Goal: Information Seeking & Learning: Learn about a topic

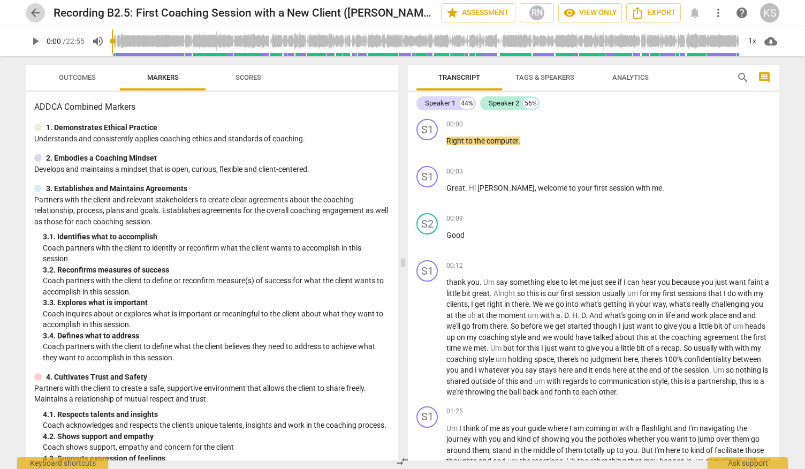
click at [27, 12] on span "arrow_back" at bounding box center [35, 12] width 19 height 13
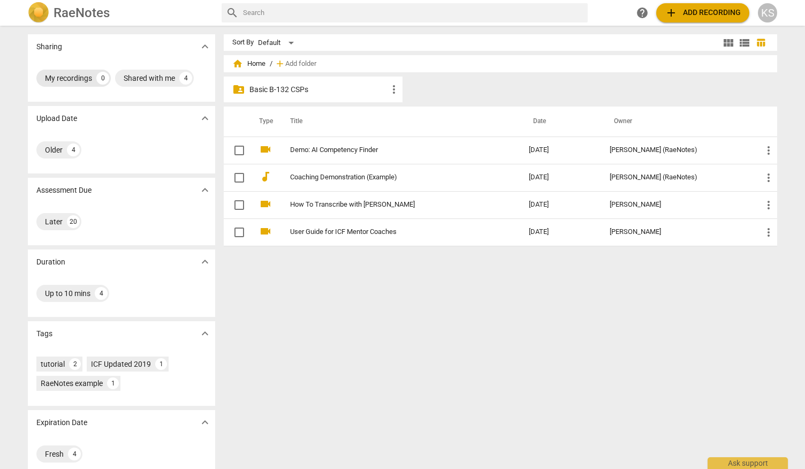
click at [60, 77] on div "My recordings" at bounding box center [68, 78] width 47 height 11
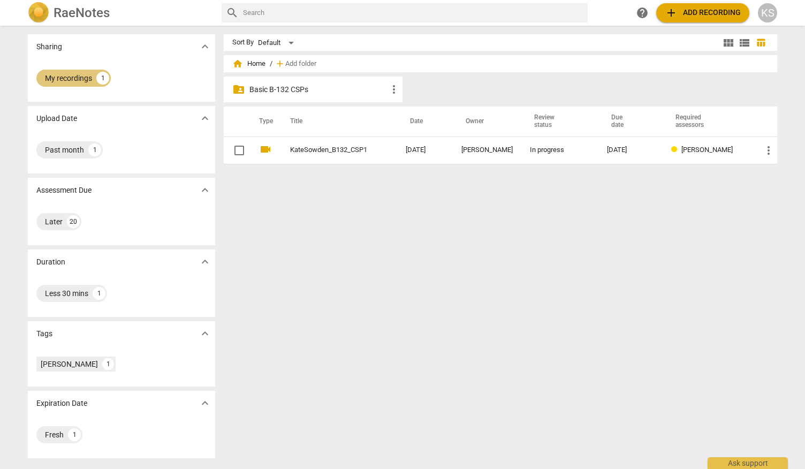
click at [66, 82] on div "My recordings" at bounding box center [68, 78] width 47 height 11
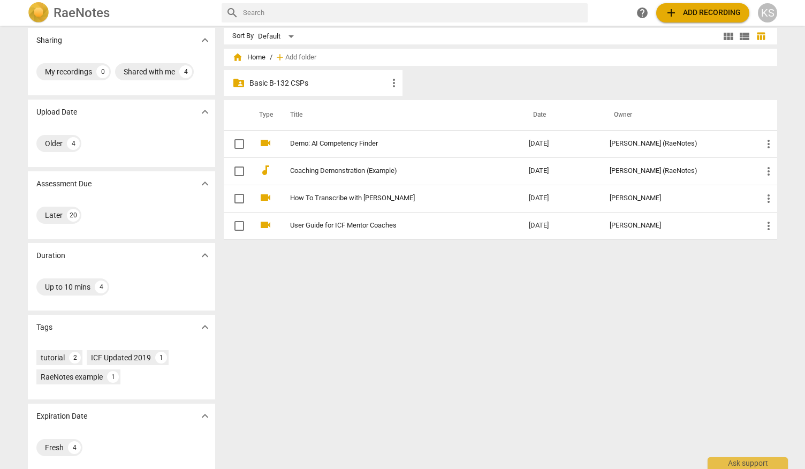
scroll to position [13, 0]
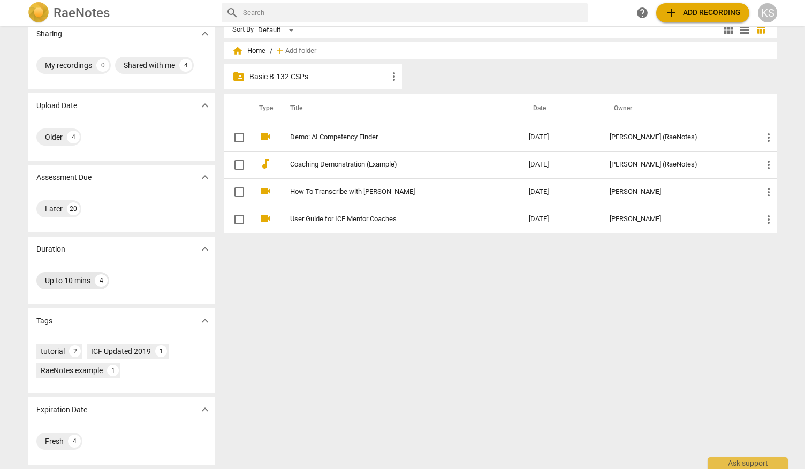
click at [93, 282] on div "Up to 10 mins 4" at bounding box center [72, 280] width 73 height 17
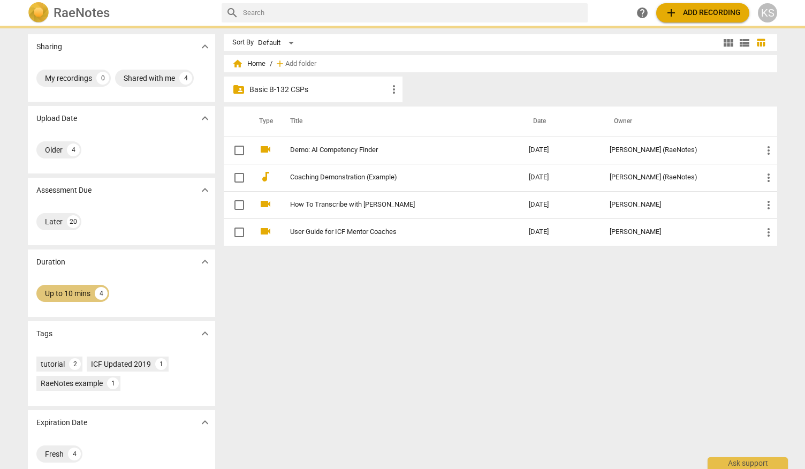
click at [104, 289] on div "4" at bounding box center [101, 293] width 13 height 13
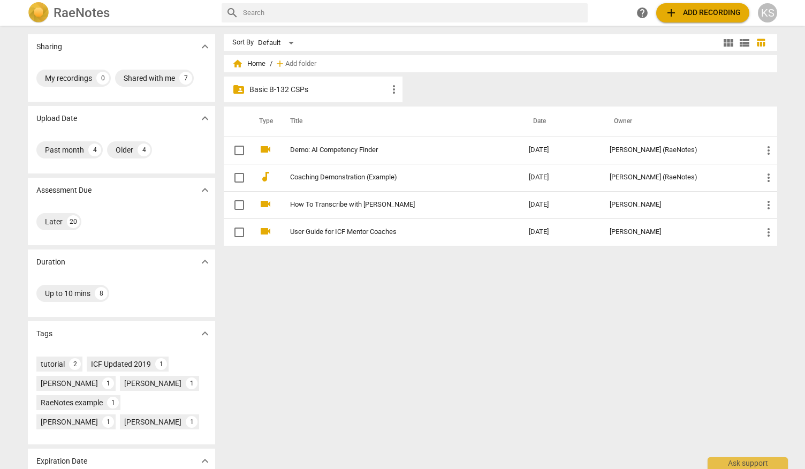
click at [200, 262] on span "expand_more" at bounding box center [204, 261] width 13 height 13
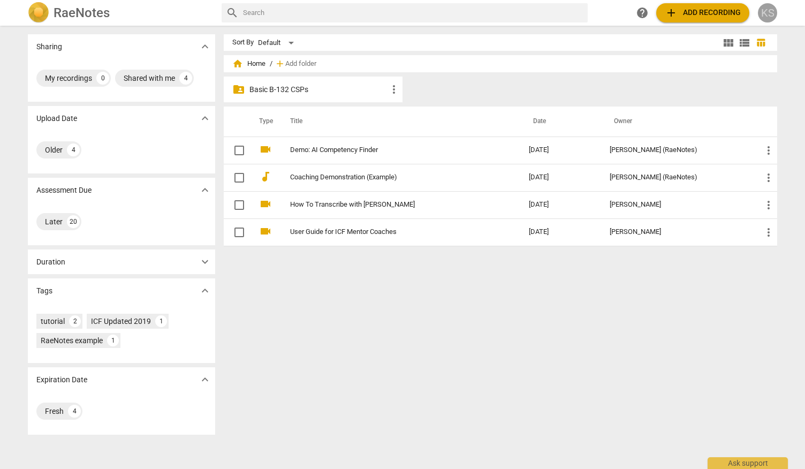
click at [770, 17] on div "KS" at bounding box center [767, 12] width 19 height 19
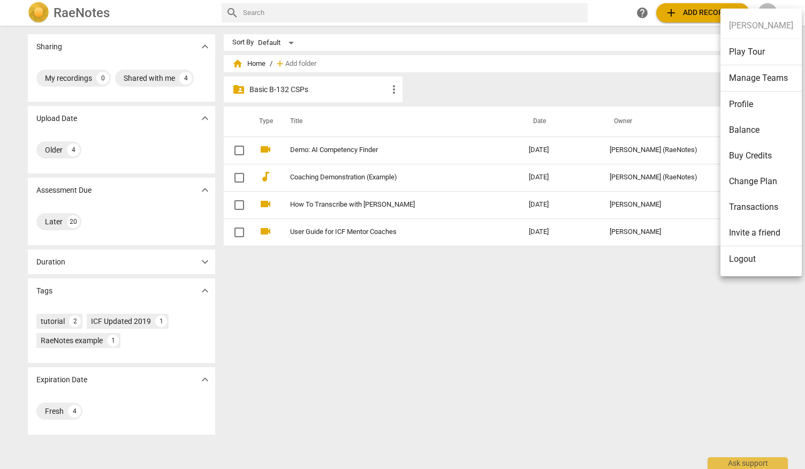
click at [204, 45] on div at bounding box center [402, 234] width 805 height 469
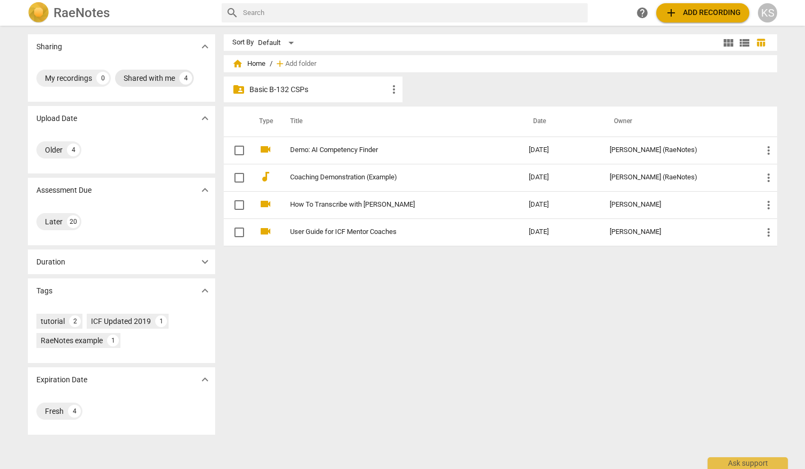
click at [187, 75] on div "4" at bounding box center [185, 78] width 13 height 13
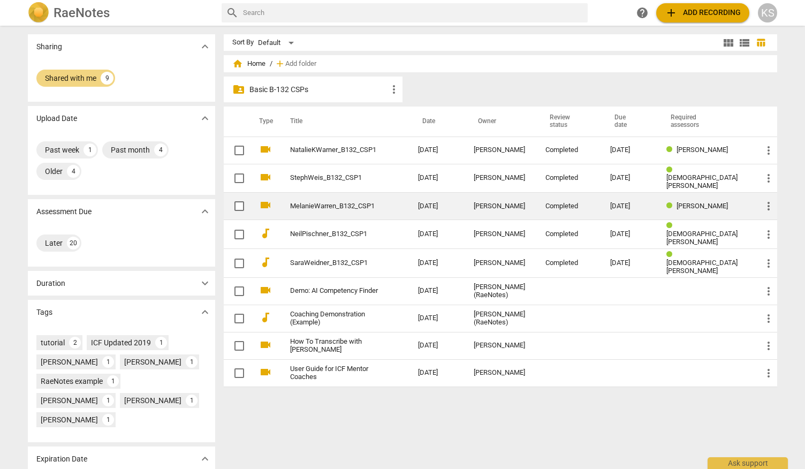
click at [319, 203] on link "MelanieWarren_B132_CSP1" at bounding box center [334, 206] width 89 height 8
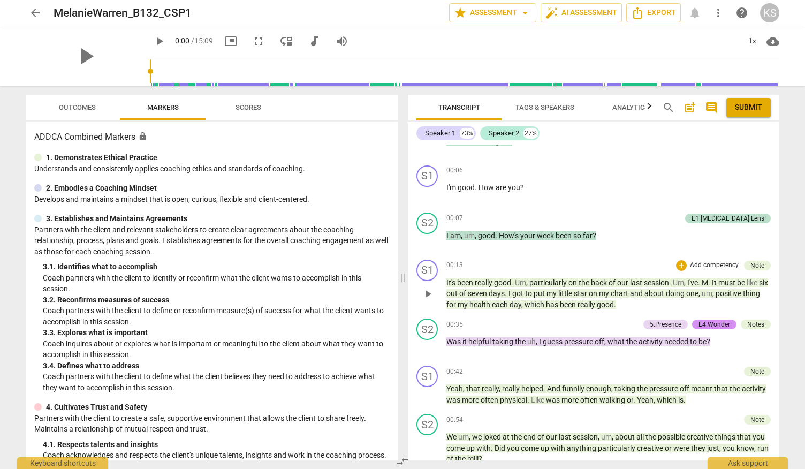
scroll to position [375, 0]
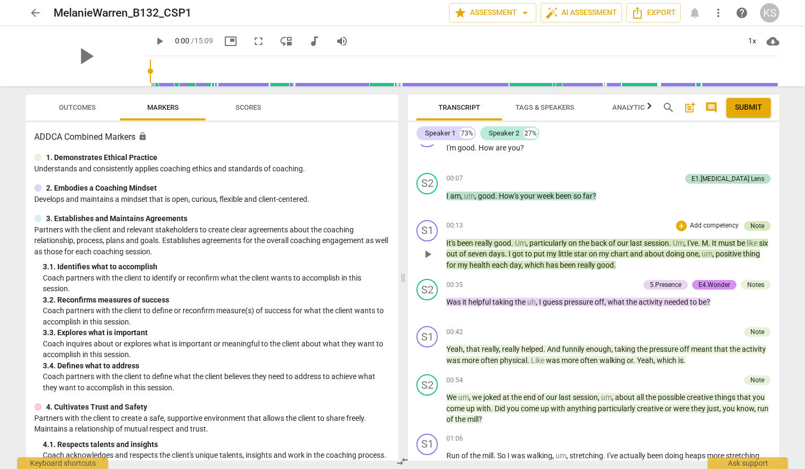
click at [752, 231] on div "Note" at bounding box center [757, 226] width 14 height 10
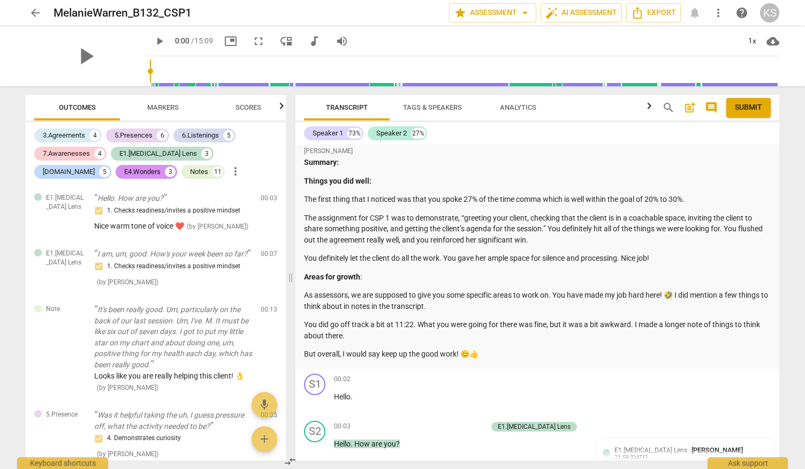
scroll to position [0, 0]
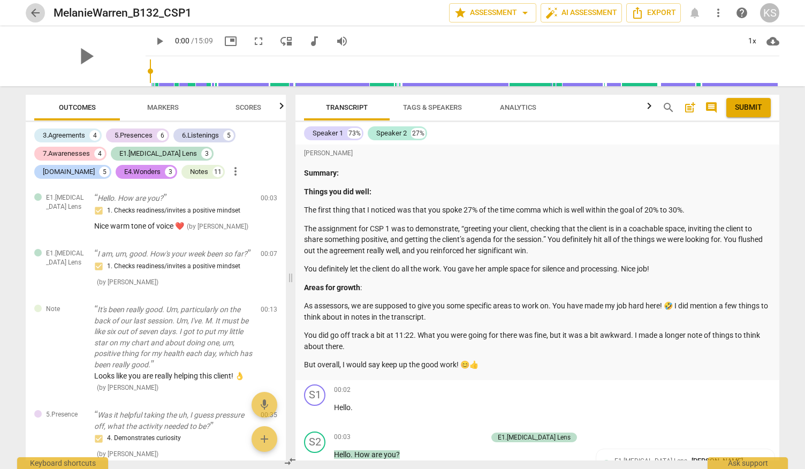
click at [35, 10] on span "arrow_back" at bounding box center [35, 12] width 13 height 13
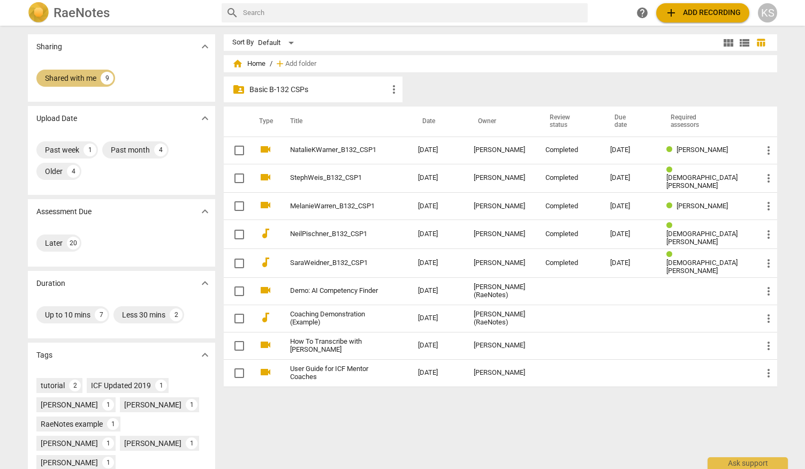
click at [101, 79] on div "9" at bounding box center [107, 78] width 13 height 13
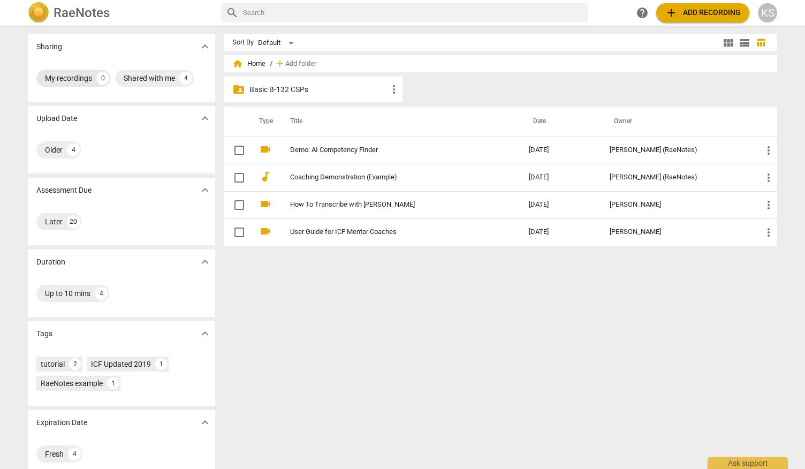
click at [72, 81] on div "My recordings" at bounding box center [68, 78] width 47 height 11
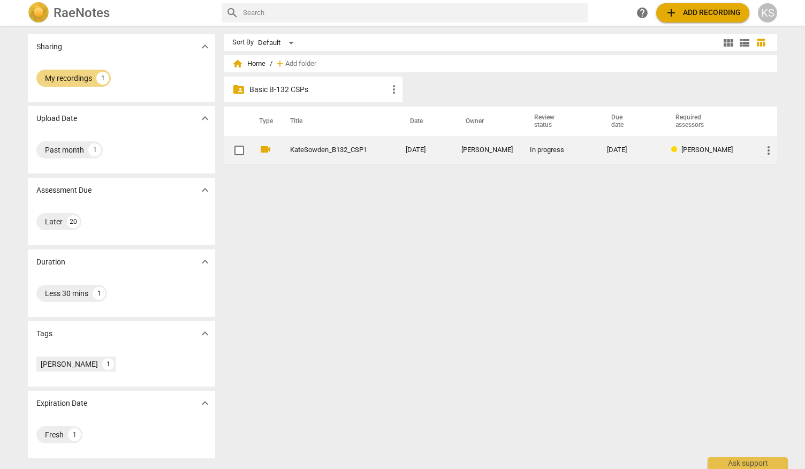
click at [330, 154] on link "KateSowden_B132_CSP1" at bounding box center [328, 150] width 77 height 8
